Goal: Task Accomplishment & Management: Manage account settings

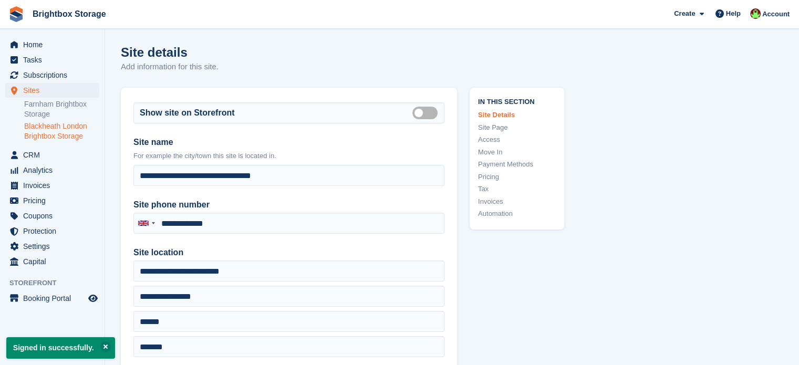
type input "**********"
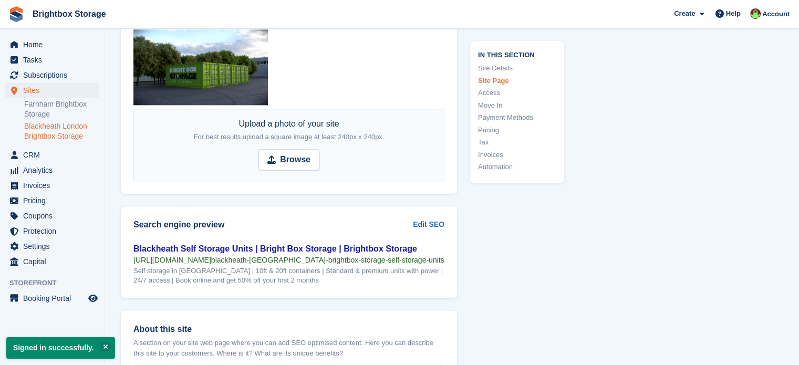
scroll to position [1314, 0]
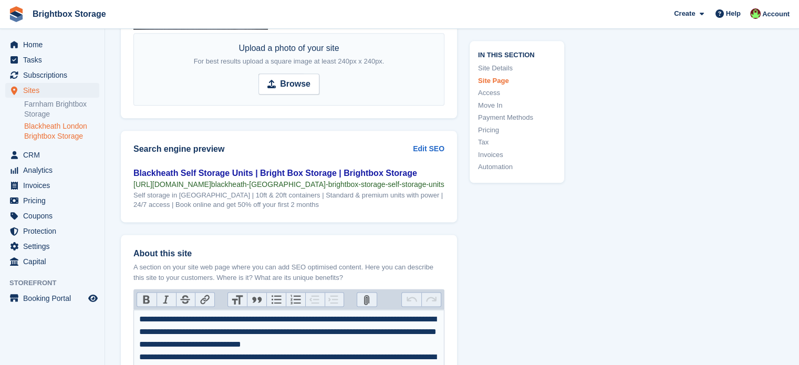
click at [485, 142] on link "Tax" at bounding box center [517, 143] width 78 height 11
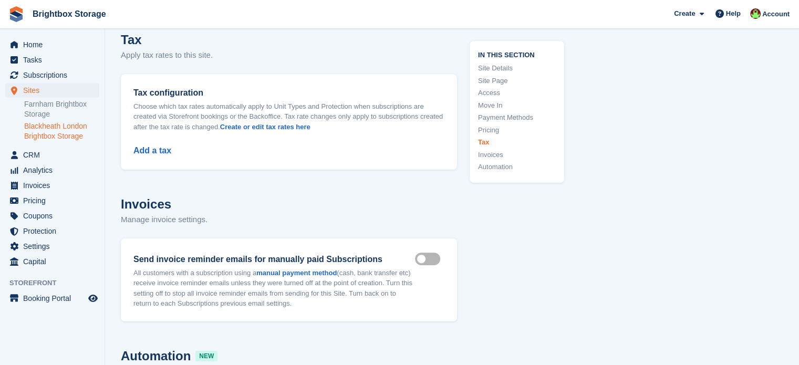
scroll to position [4148, 0]
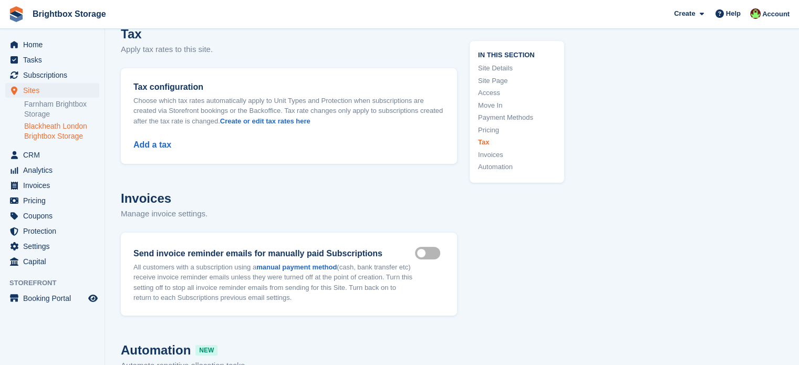
click at [157, 146] on div "Add a tax" at bounding box center [289, 138] width 311 height 25
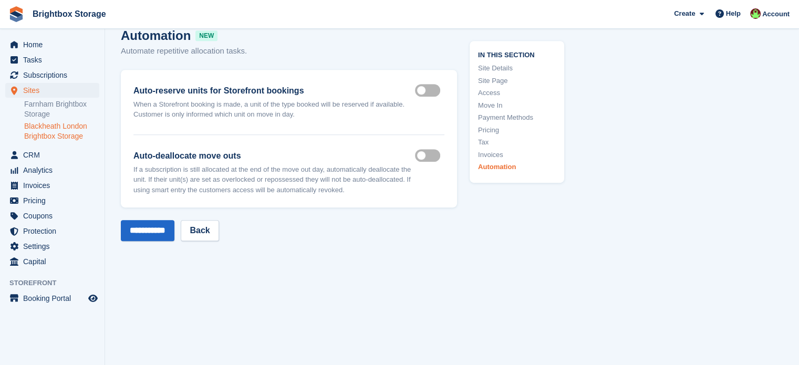
scroll to position [4644, 0]
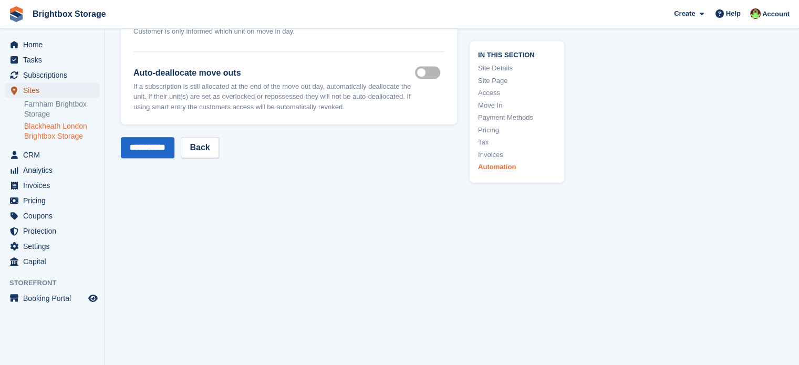
click at [34, 90] on span "Sites" at bounding box center [54, 90] width 63 height 15
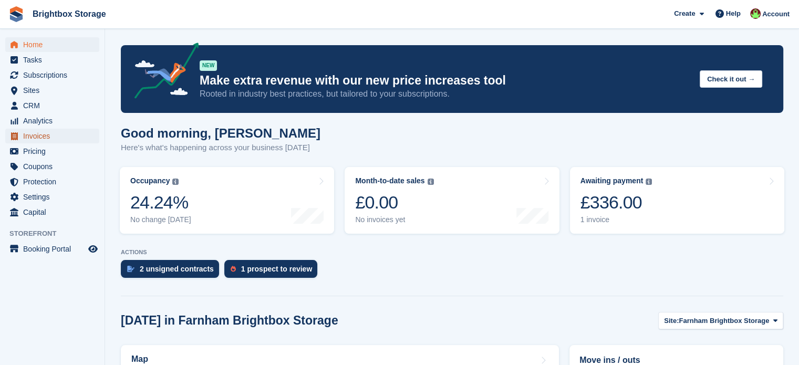
click at [36, 142] on span "Invoices" at bounding box center [54, 136] width 63 height 15
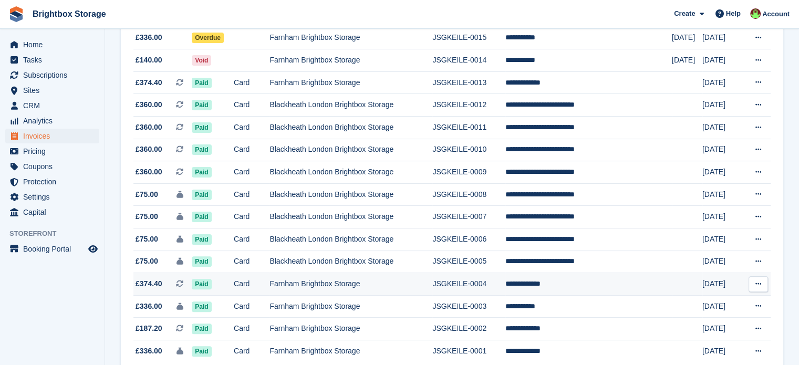
scroll to position [313, 0]
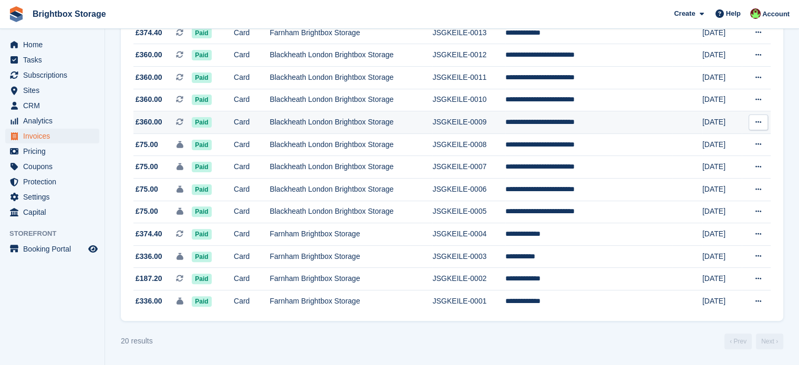
click at [352, 123] on td "Blackheath London Brightbox Storage" at bounding box center [351, 122] width 163 height 23
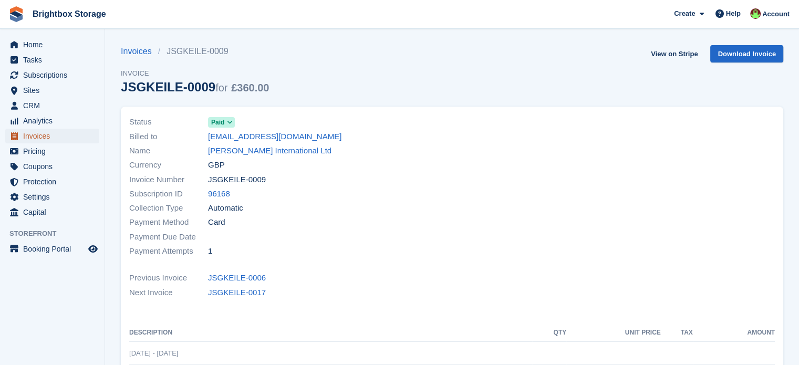
drag, startPoint x: 36, startPoint y: 134, endPoint x: 47, endPoint y: 139, distance: 11.8
click at [36, 134] on span "Invoices" at bounding box center [54, 136] width 63 height 15
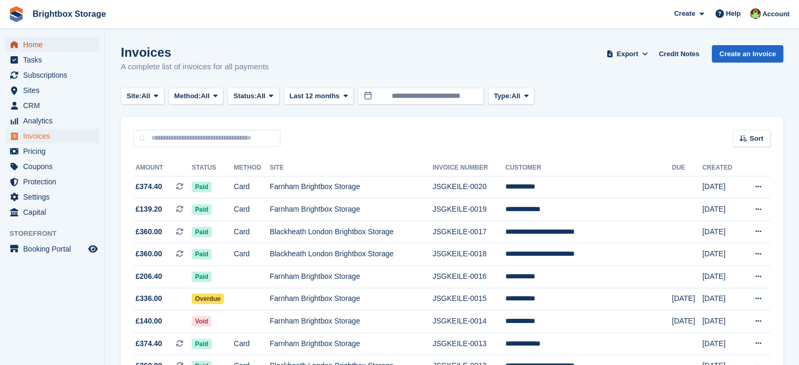
click at [34, 43] on span "Home" at bounding box center [54, 44] width 63 height 15
